Goal: Find specific page/section: Find specific page/section

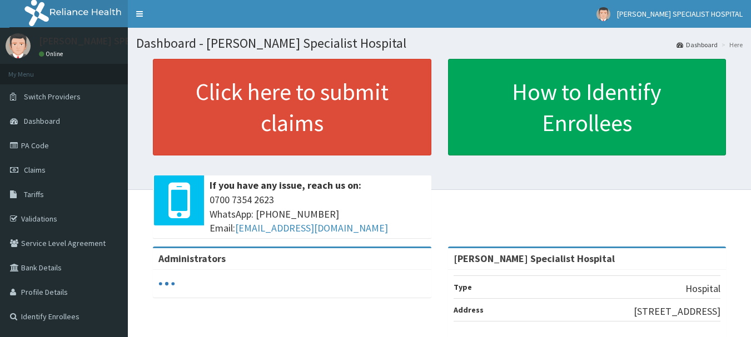
click at [43, 126] on span "Dashboard" at bounding box center [42, 121] width 36 height 10
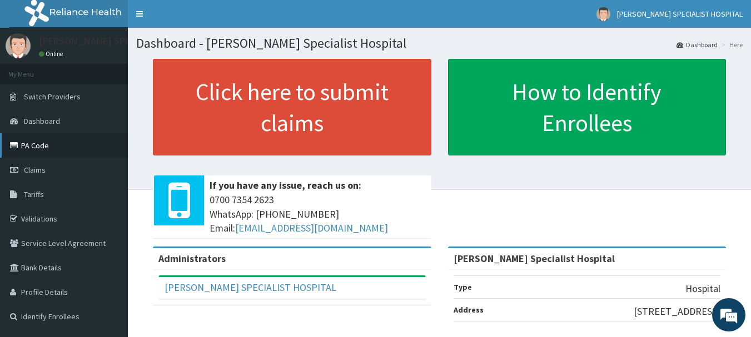
click at [37, 147] on link "PA Code" at bounding box center [64, 145] width 128 height 24
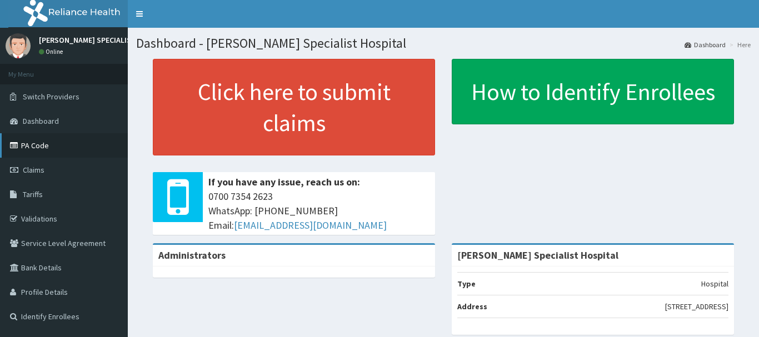
click at [14, 141] on link "PA Code" at bounding box center [64, 145] width 128 height 24
